Goal: Navigation & Orientation: Find specific page/section

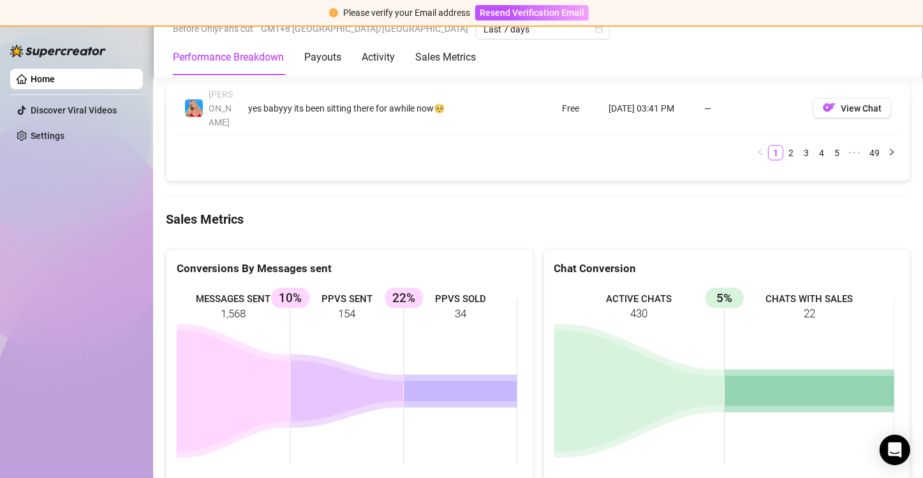
scroll to position [1735, 0]
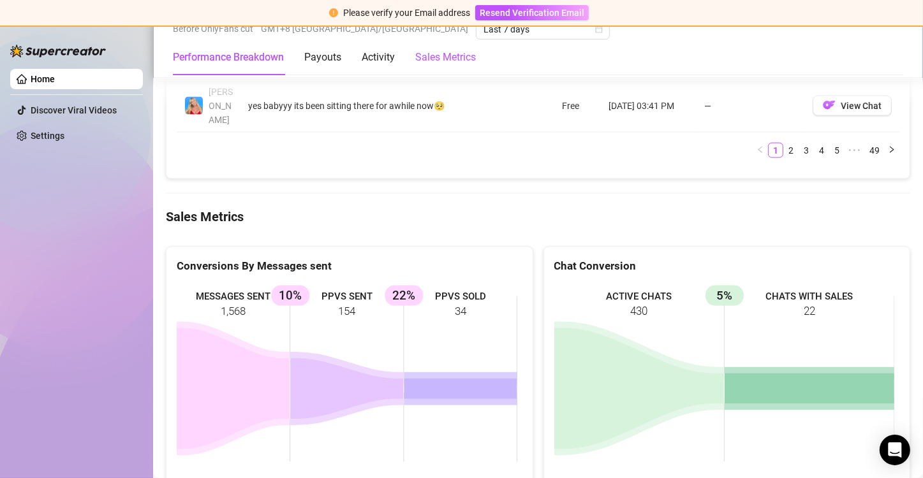
click at [455, 63] on Metrics "Sales Metrics" at bounding box center [445, 57] width 61 height 15
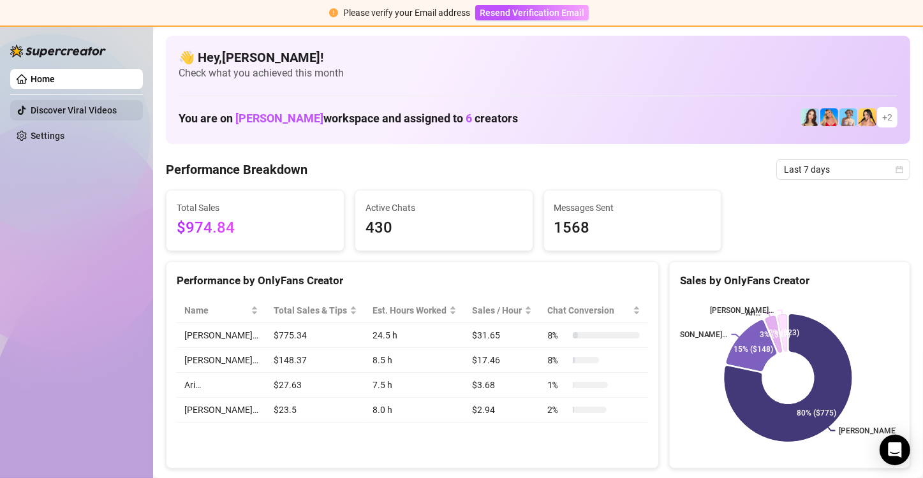
click at [91, 111] on link "Discover Viral Videos" at bounding box center [74, 110] width 86 height 10
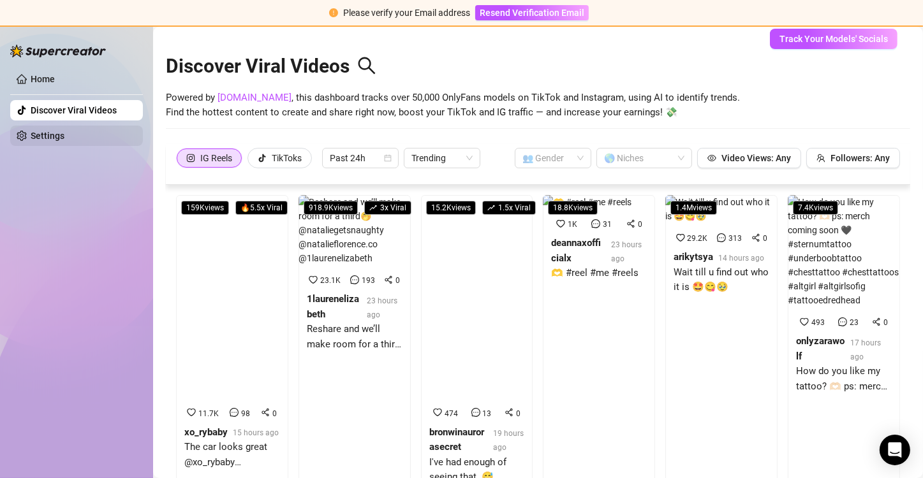
click at [64, 131] on link "Settings" at bounding box center [48, 136] width 34 height 10
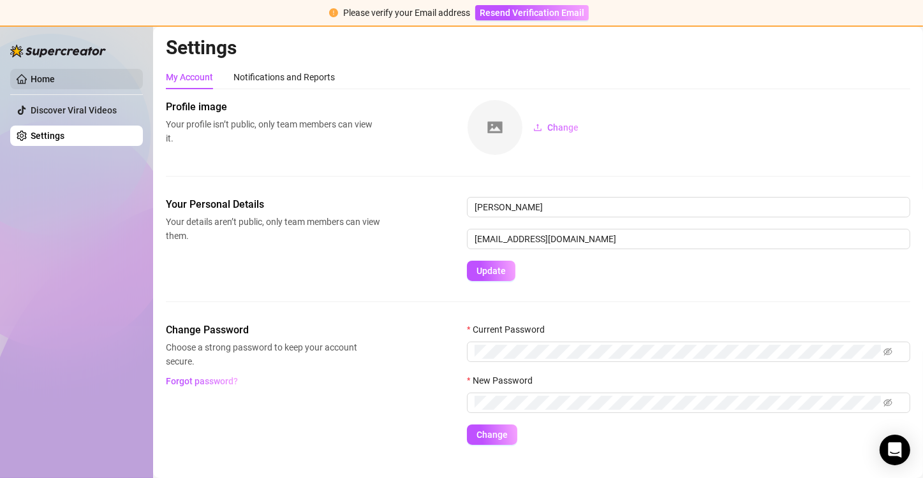
click at [55, 84] on link "Home" at bounding box center [43, 79] width 24 height 10
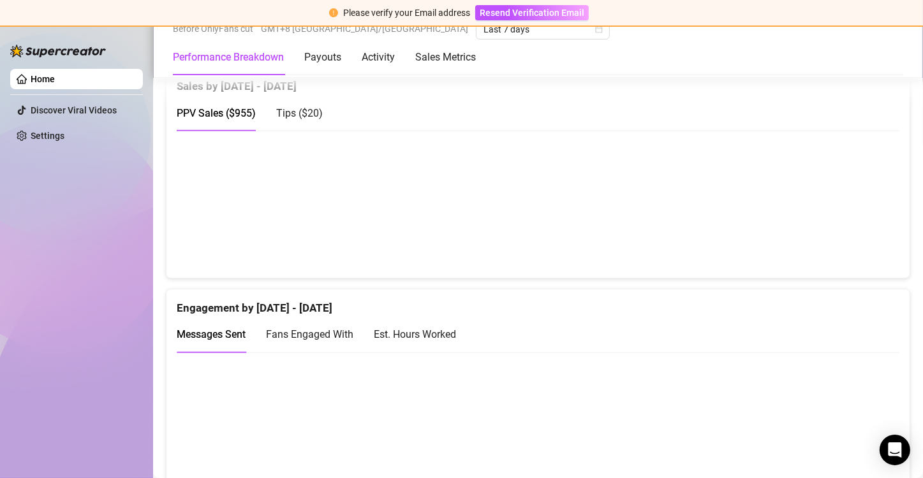
scroll to position [691, 0]
click at [434, 61] on Metrics "Sales Metrics" at bounding box center [445, 57] width 61 height 15
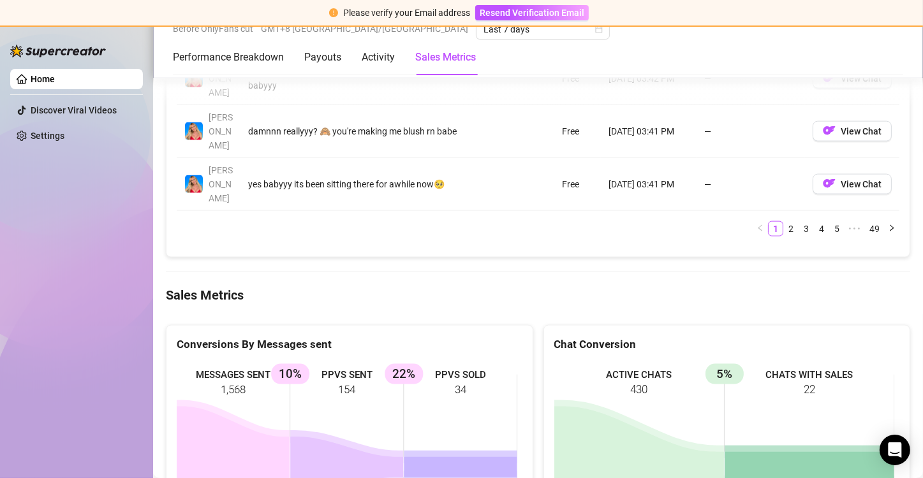
scroll to position [1714, 0]
